Goal: Ask a question

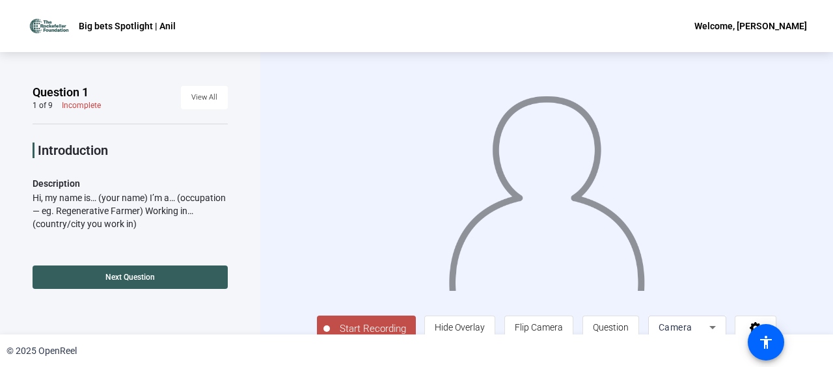
click at [164, 197] on div "Hi, my name is… (your name) I’m a… (occupation — eg. Regenerative Farmer) Worki…" at bounding box center [130, 210] width 195 height 39
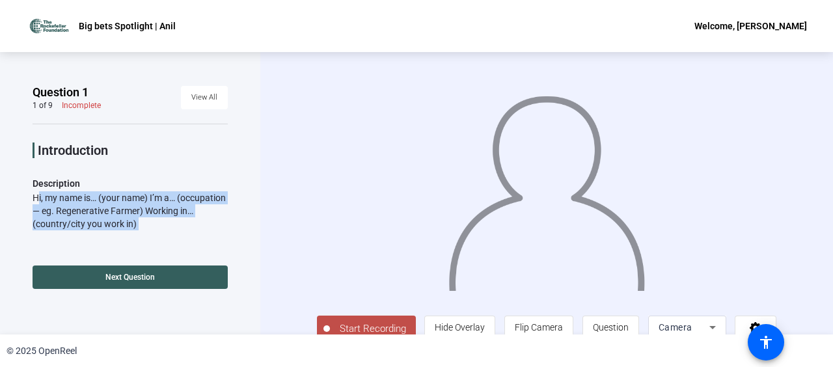
click at [164, 197] on div "Hi, my name is… (your name) I’m a… (occupation — eg. Regenerative Farmer) Worki…" at bounding box center [130, 210] width 195 height 39
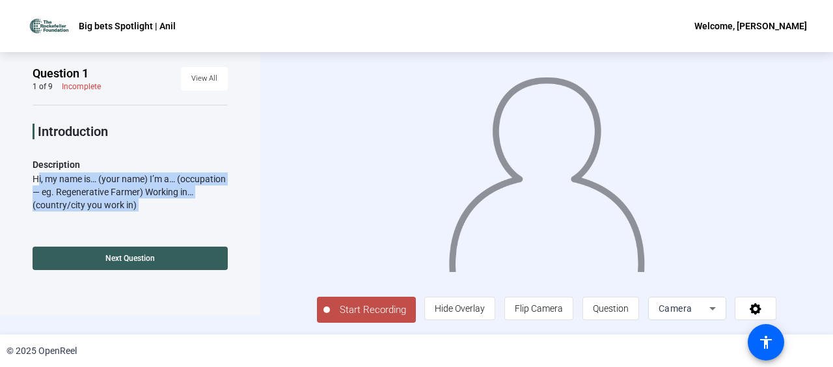
click at [81, 198] on div "Hi, my name is… (your name) I’m a… (occupation — eg. Regenerative Farmer) Worki…" at bounding box center [130, 192] width 195 height 39
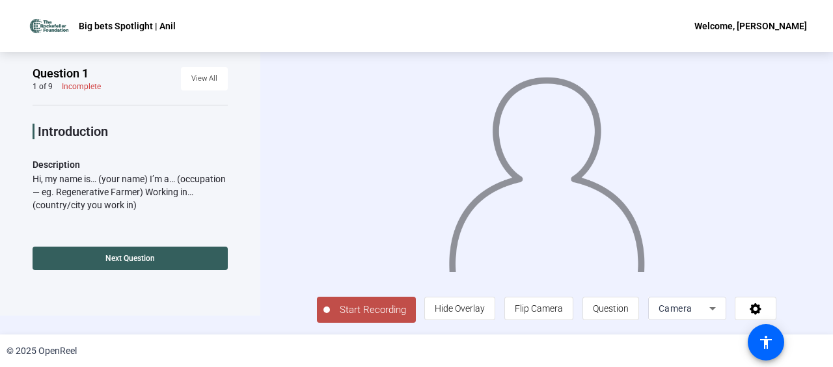
click at [81, 198] on div "Hi, my name is… (your name) I’m a… (occupation — eg. Regenerative Farmer) Worki…" at bounding box center [130, 192] width 195 height 39
